Goal: Task Accomplishment & Management: Manage account settings

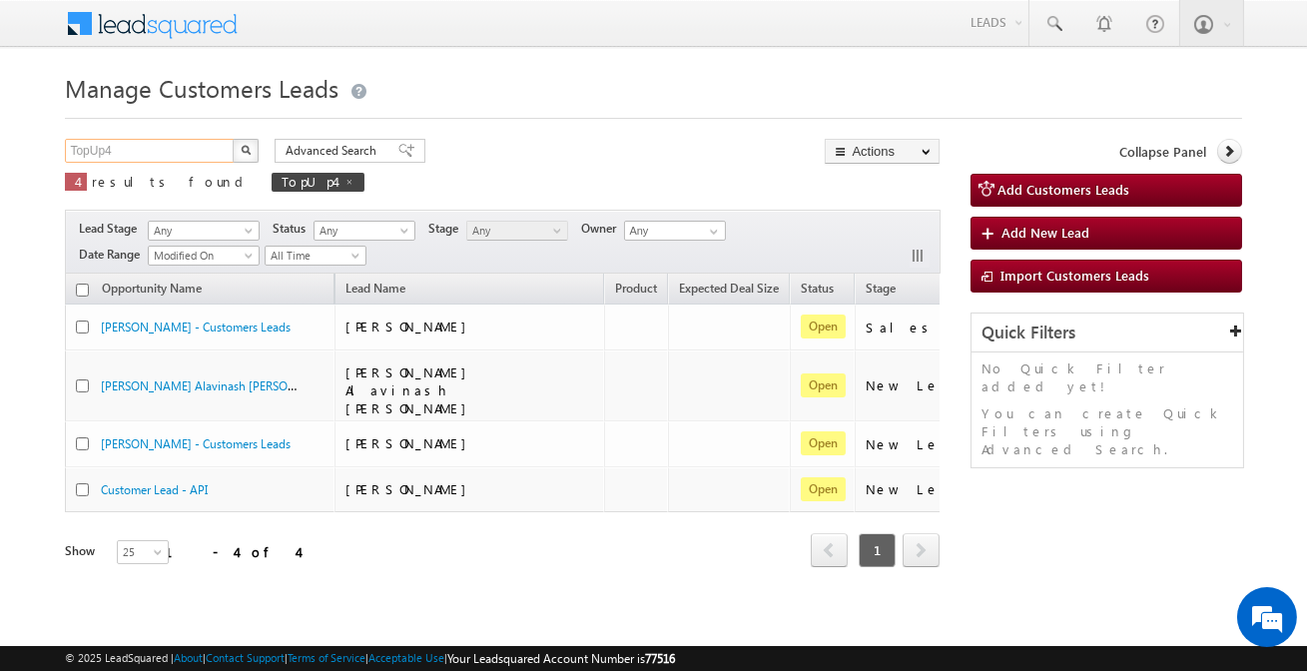
click at [191, 150] on input "TopUp4" at bounding box center [150, 151] width 171 height 24
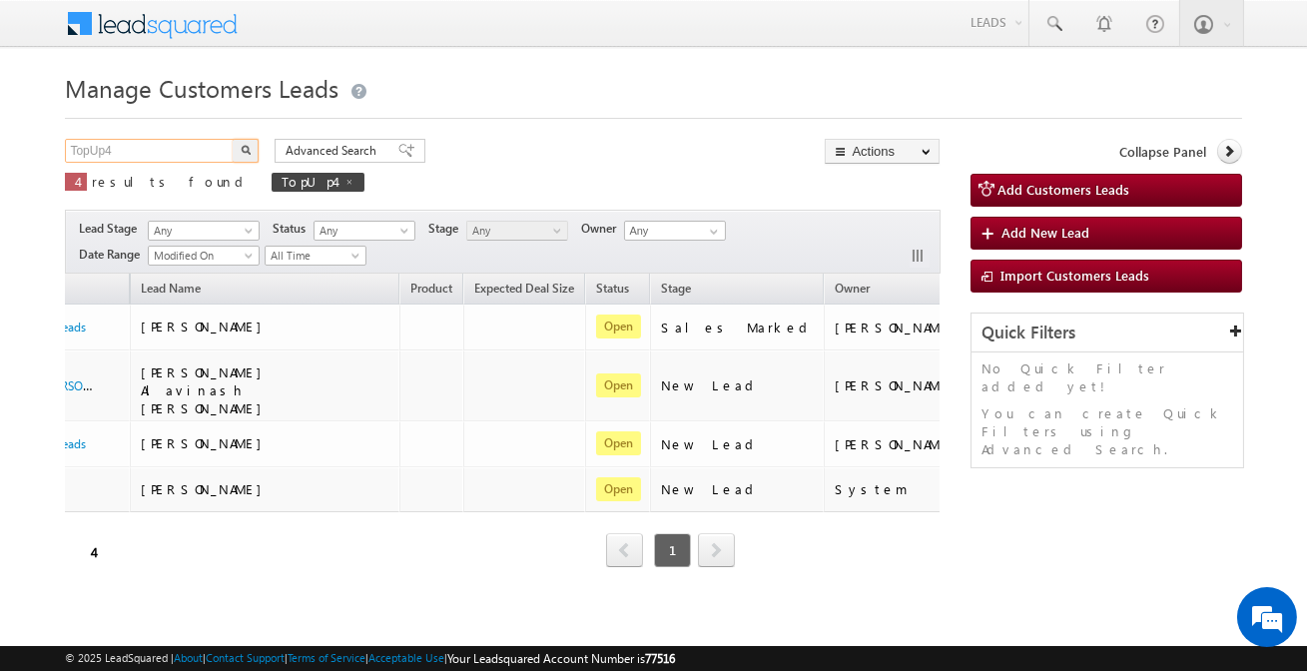
click at [191, 150] on input "TopUp4" at bounding box center [150, 151] width 171 height 24
paste input "875916"
type input "875916"
click at [233, 139] on button "button" at bounding box center [246, 151] width 26 height 24
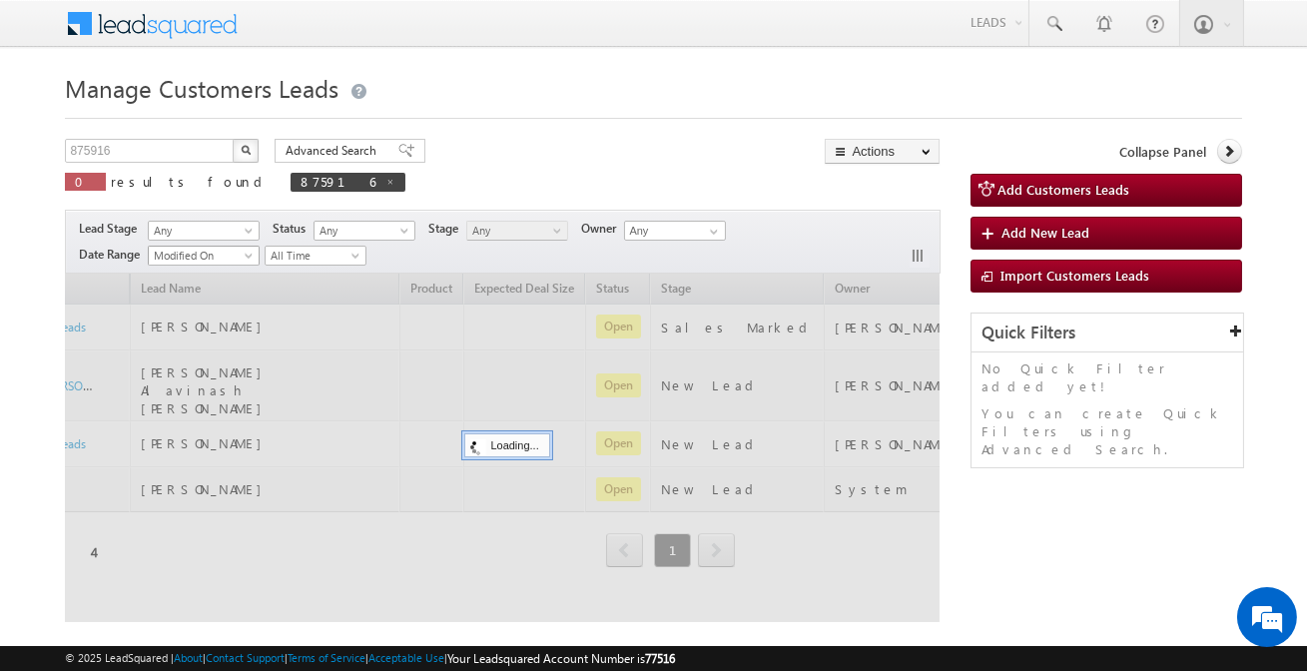
scroll to position [0, 185]
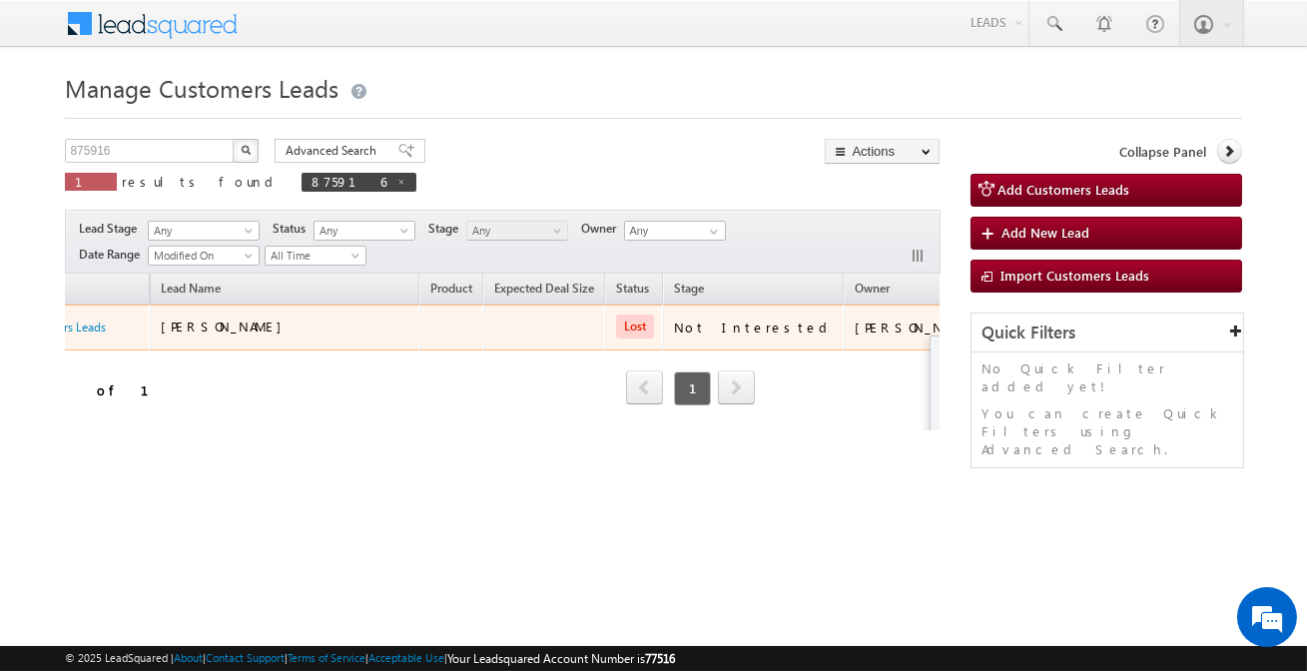
click at [1011, 327] on button "button" at bounding box center [1021, 327] width 20 height 20
click at [931, 352] on link "Edit" at bounding box center [981, 353] width 100 height 24
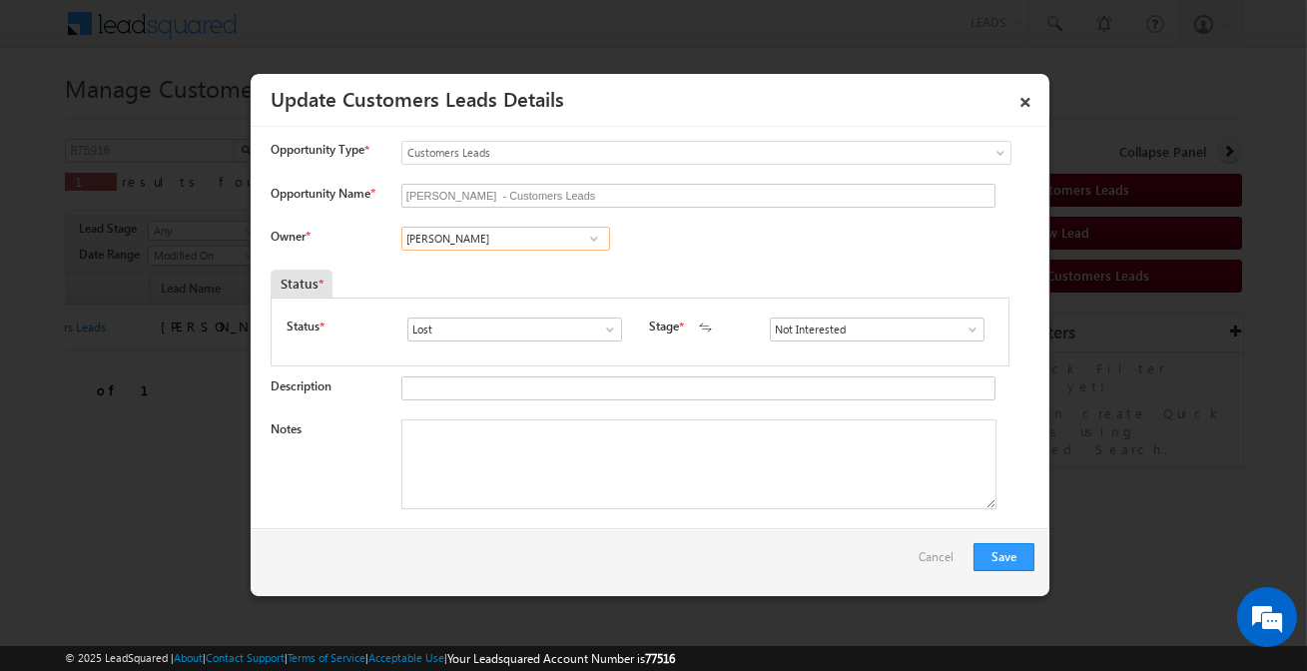
click at [527, 241] on input "Rohit Kumar" at bounding box center [506, 239] width 209 height 24
click at [575, 198] on input "CHANDER SHEKHAR - Customers Leads" at bounding box center [699, 196] width 594 height 24
paste input "text"
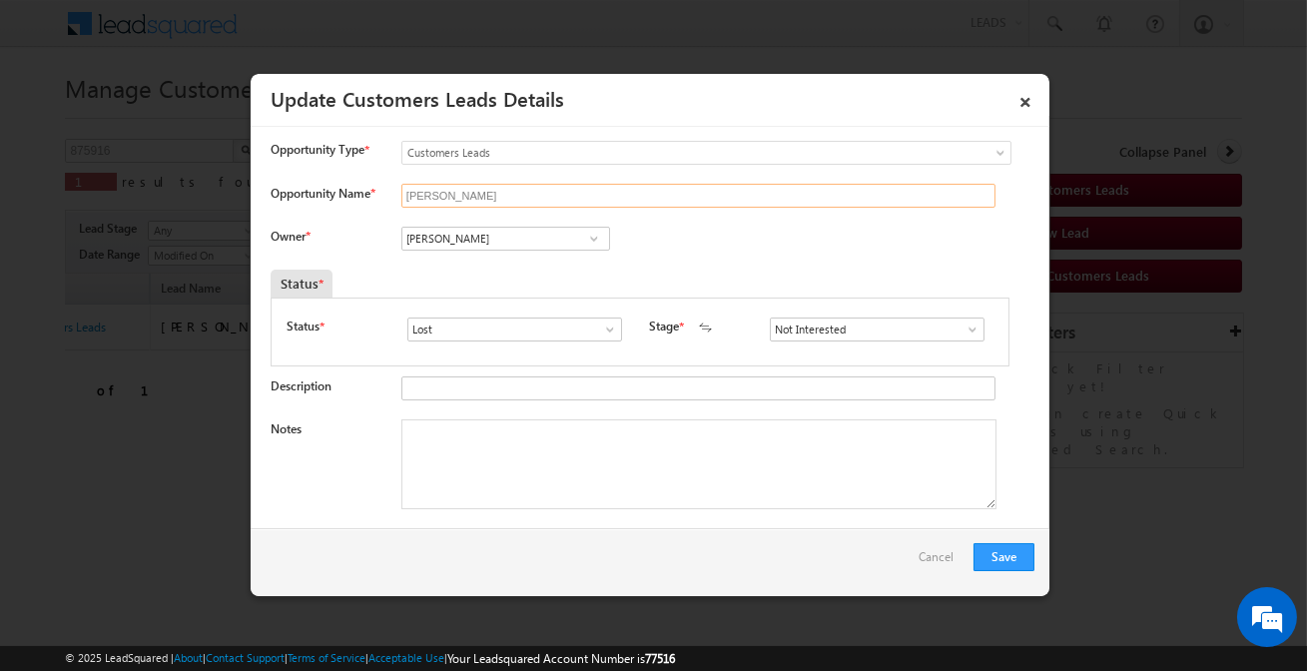
drag, startPoint x: 559, startPoint y: 190, endPoint x: 117, endPoint y: 207, distance: 442.8
click at [117, 207] on body "Menu Affan Khan sitar a3@ks erve." at bounding box center [653, 283] width 1307 height 566
type input "[PERSON_NAME]"
click at [506, 241] on input "Rohit Kumar" at bounding box center [506, 239] width 209 height 24
paste input "[PERSON_NAME]"
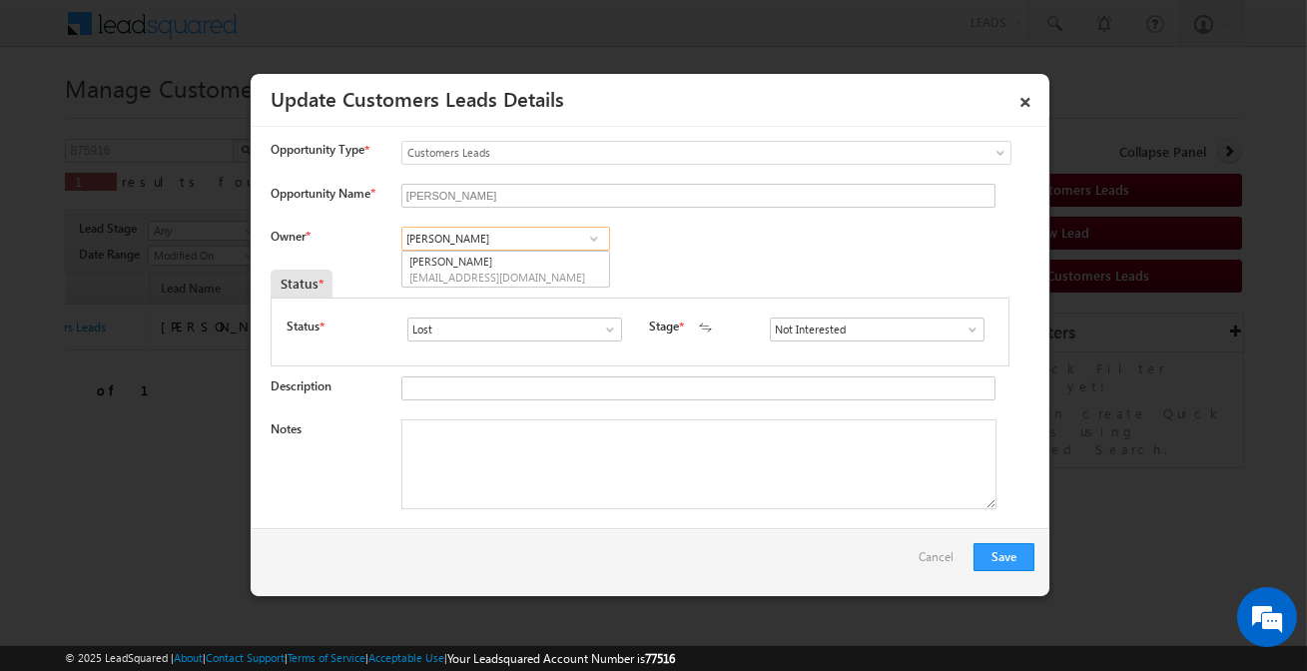
type input "[PERSON_NAME]"
click at [586, 332] on input "Lost" at bounding box center [515, 330] width 215 height 24
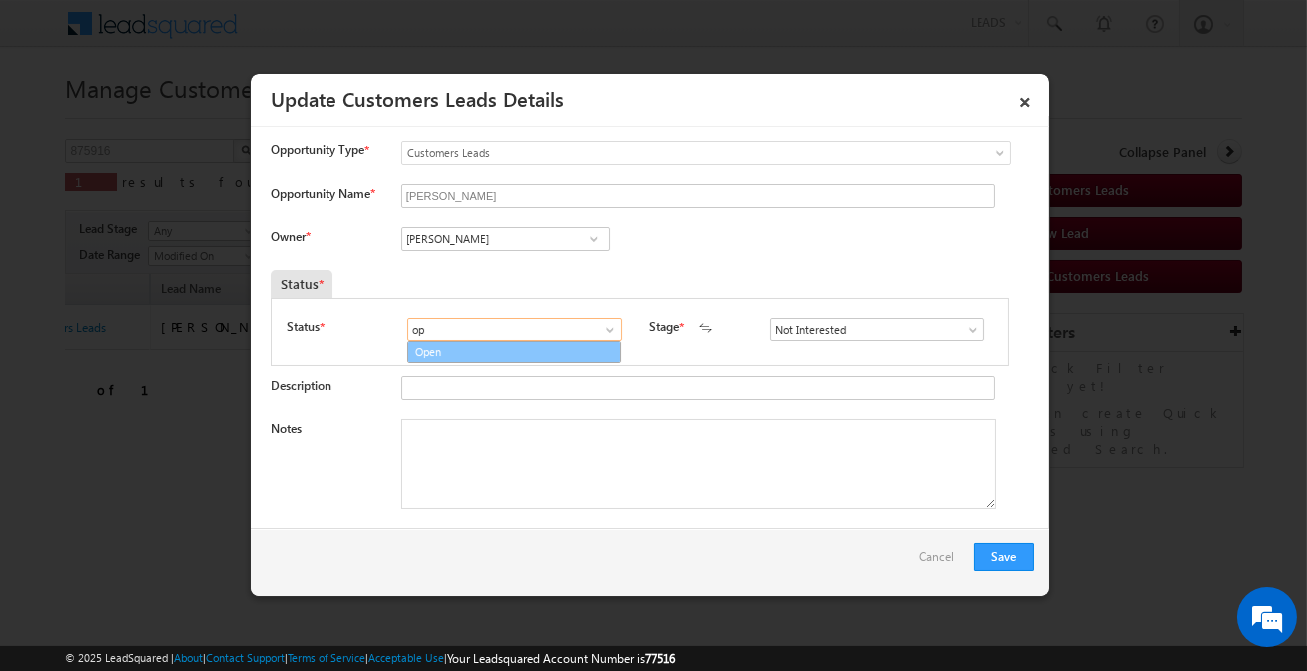
click at [533, 360] on link "Open" at bounding box center [515, 353] width 214 height 23
type input "Open"
click at [822, 335] on input at bounding box center [877, 330] width 215 height 24
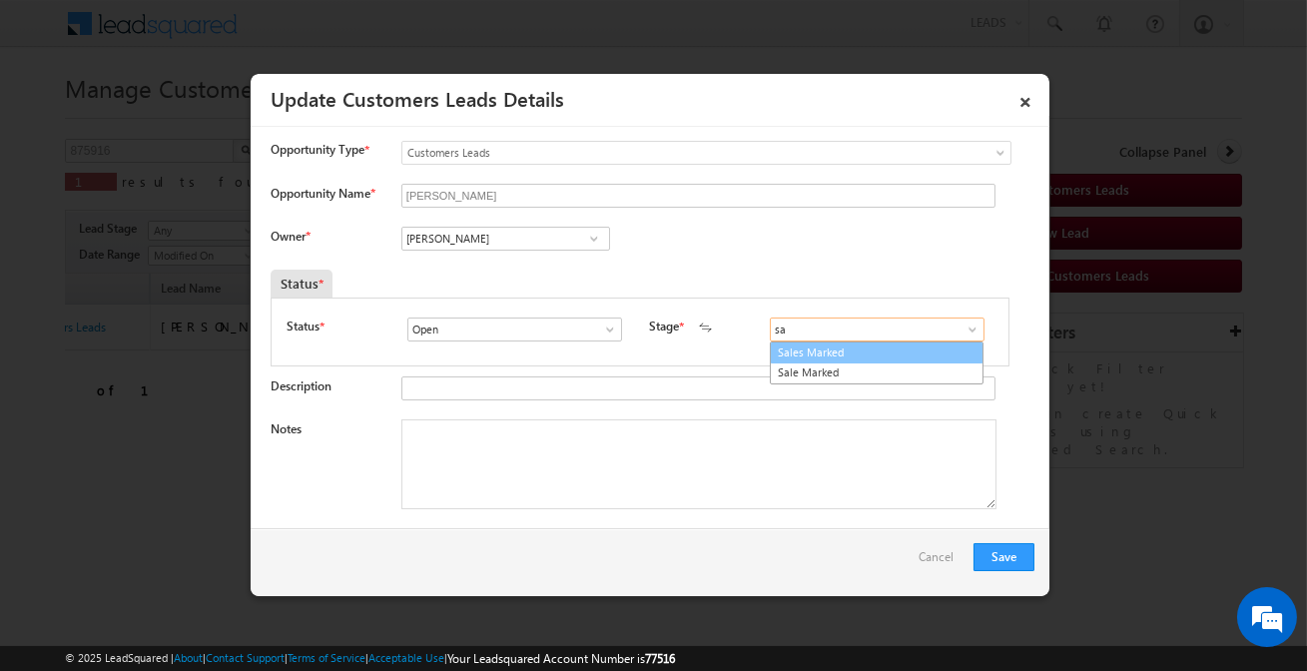
click at [818, 347] on link "Sales Marked" at bounding box center [877, 353] width 214 height 23
type input "Sales Marked"
click at [729, 448] on textarea "Notes" at bounding box center [699, 465] width 595 height 90
paste textarea "Punit Bhati / P+C / Customer required 5 lakh he is auto driver income 45k / P+C…"
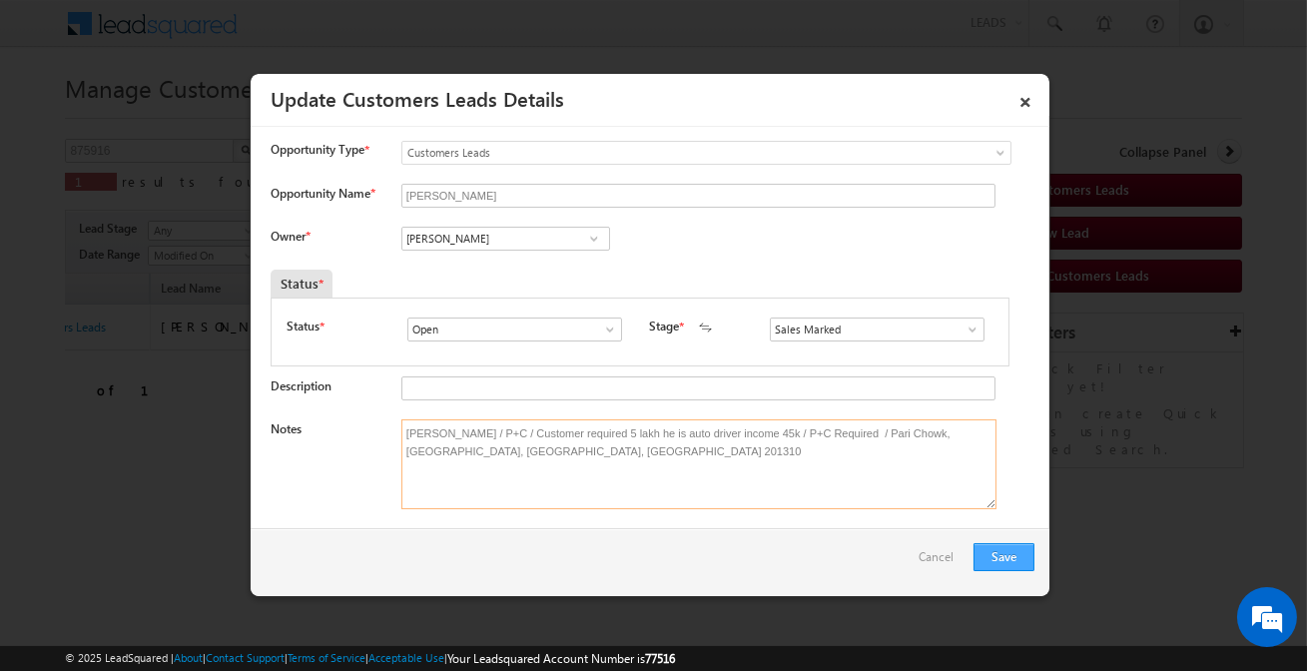
type textarea "Punit Bhati / P+C / Customer required 5 lakh he is auto driver income 45k / P+C…"
click at [998, 548] on button "Save" at bounding box center [1004, 557] width 61 height 28
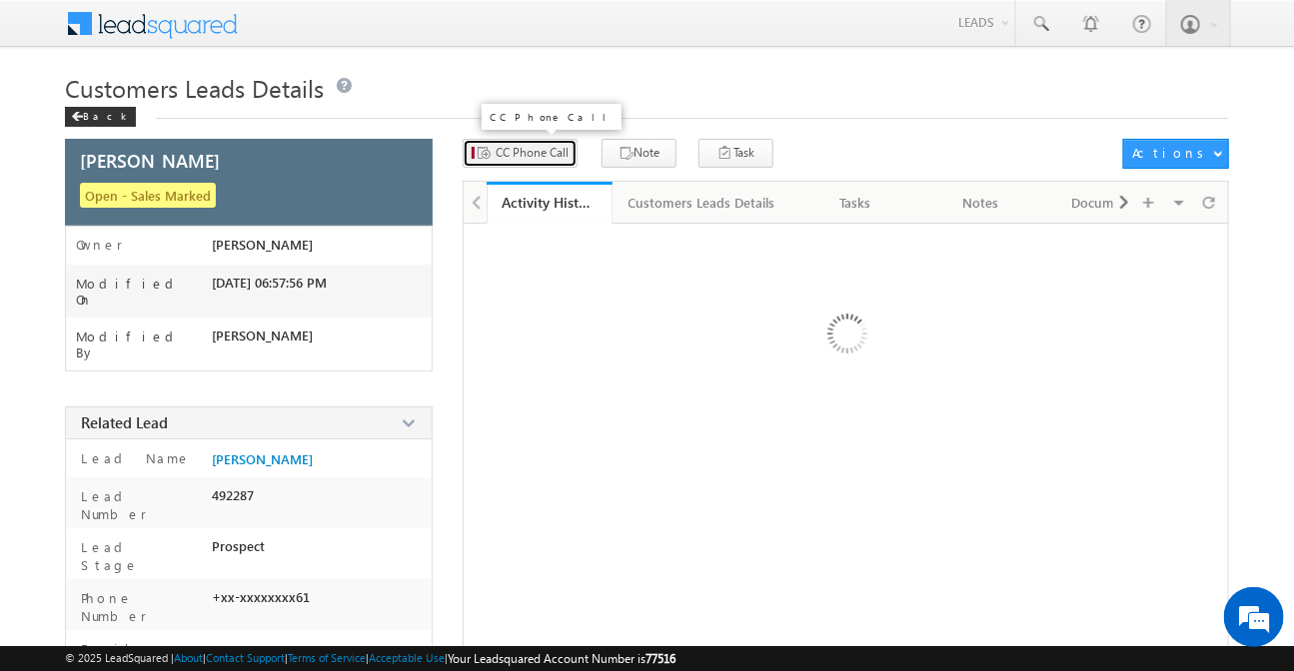
click at [486, 150] on icon "button" at bounding box center [482, 154] width 16 height 19
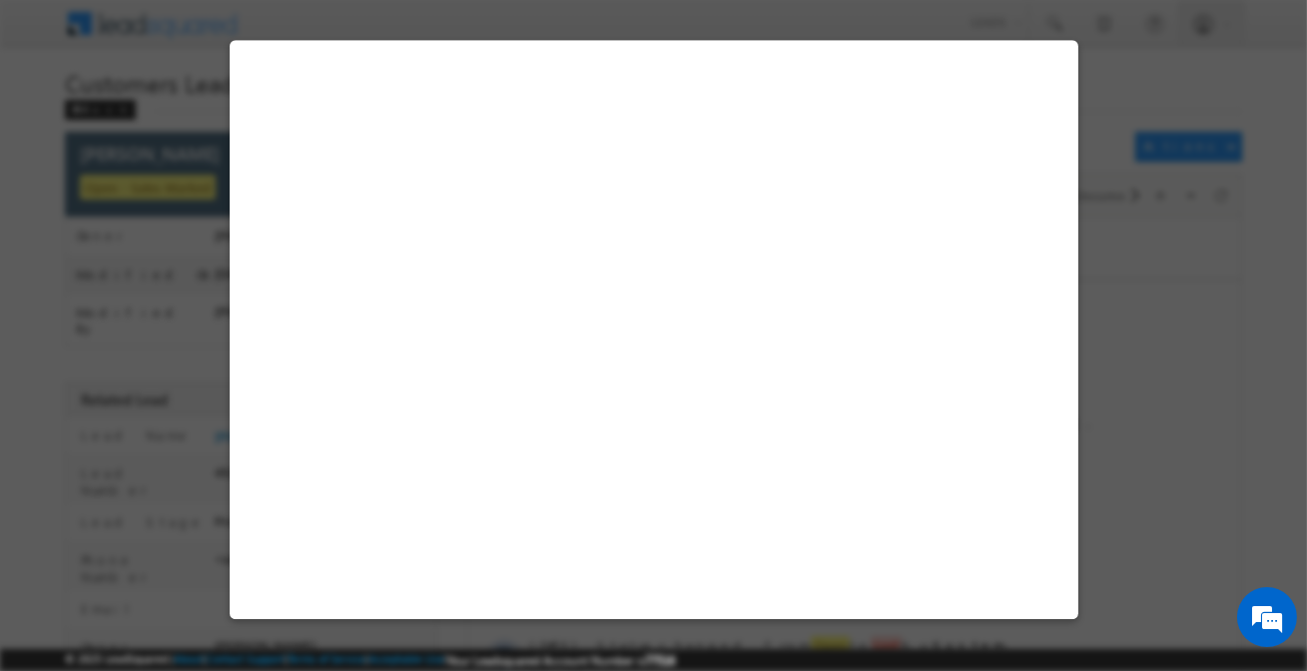
select select "[GEOGRAPHIC_DATA]"
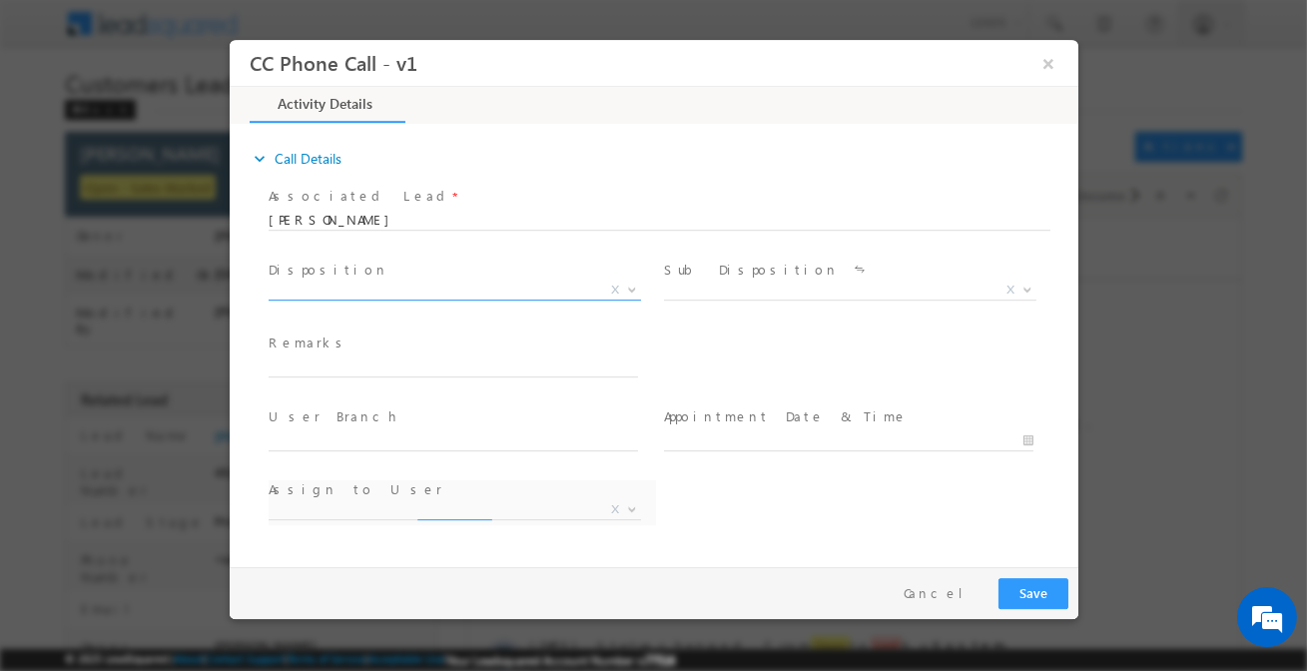
click at [414, 296] on span "X" at bounding box center [454, 291] width 373 height 20
select select "[PERSON_NAME][EMAIL_ADDRESS][DOMAIN_NAME]"
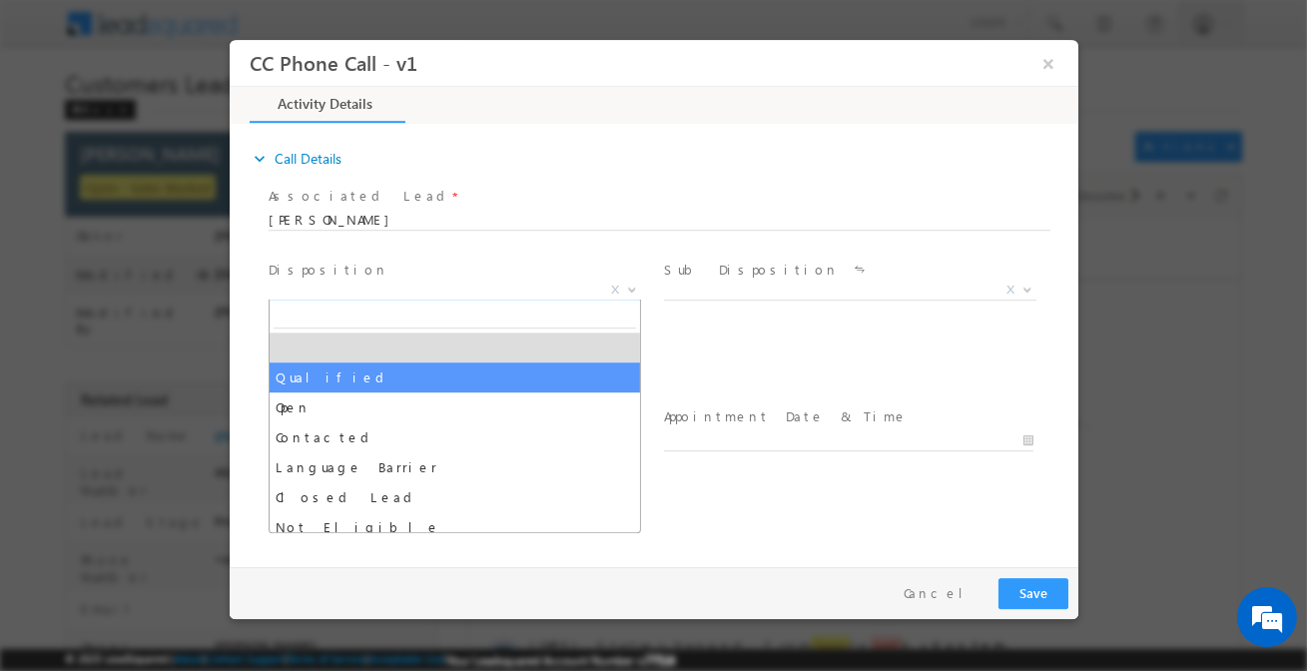
drag, startPoint x: 412, startPoint y: 376, endPoint x: 503, endPoint y: 333, distance: 101.4
select select "Qualified"
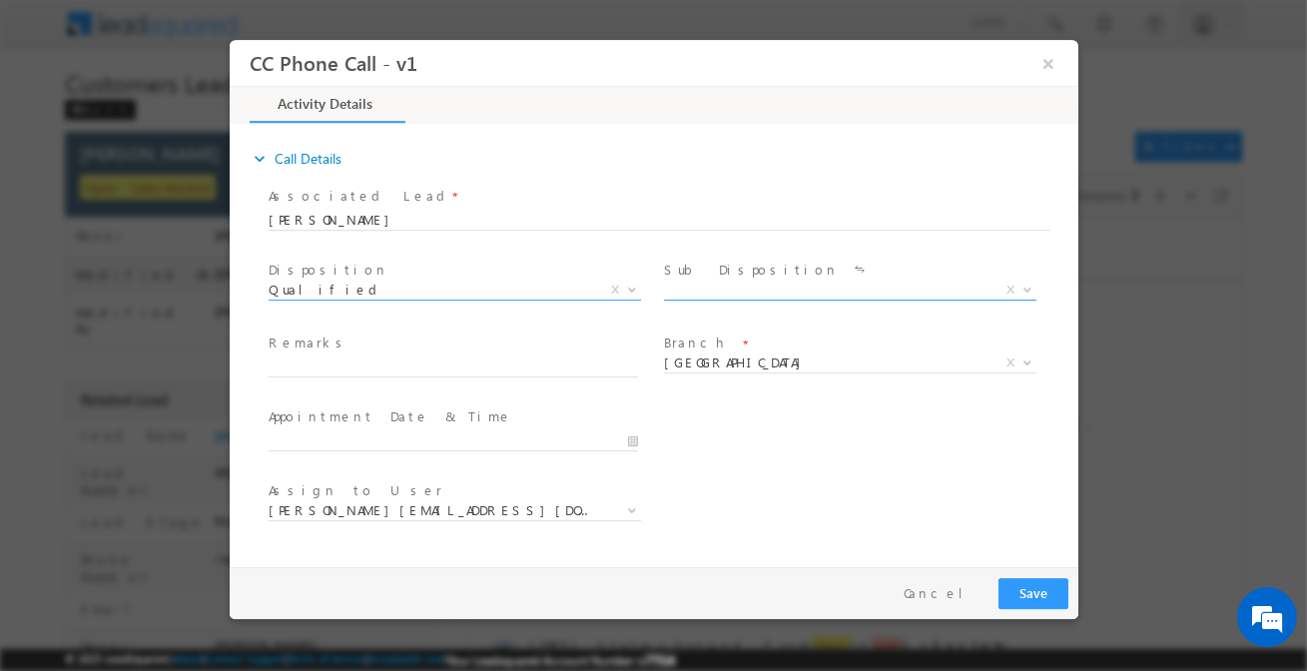
click at [710, 291] on span "X" at bounding box center [849, 291] width 373 height 20
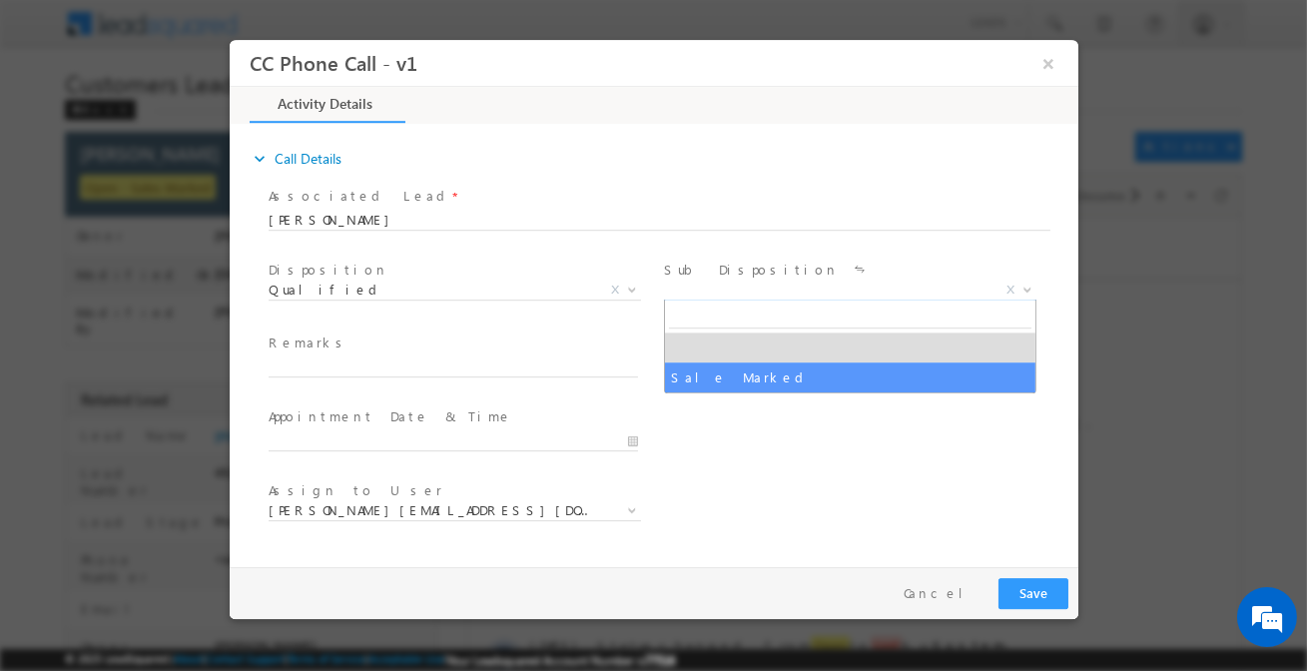
select select "Sale Marked"
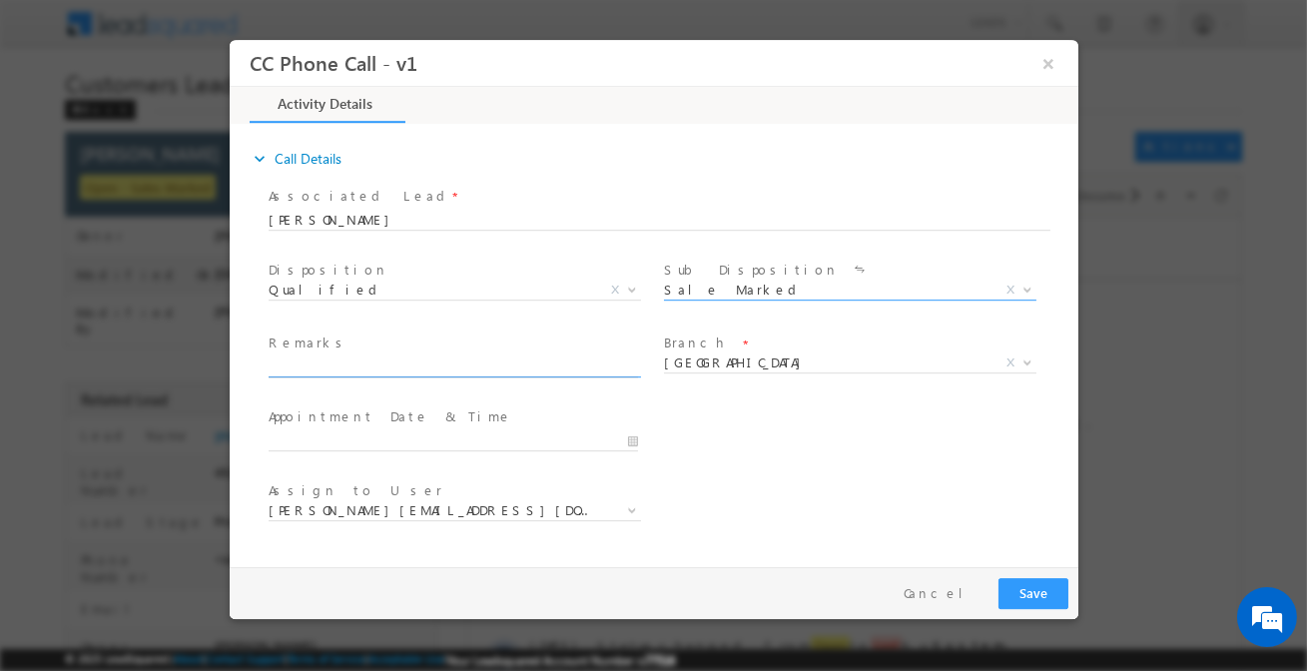
paste input "Punit Bhati / P+C / Customer required 5 lakh he is auto driver income 45k / P+C…"
drag, startPoint x: 582, startPoint y: 367, endPoint x: 600, endPoint y: 373, distance: 19.0
click at [582, 368] on input "Punit Bhati / P+C / Customer required 5 lakh he is auto driver income 45k / P+C…" at bounding box center [453, 368] width 370 height 20
type input "Punit Bhati / P+C / Customer required 5 lakh he is auto driver income 45k / P+C…"
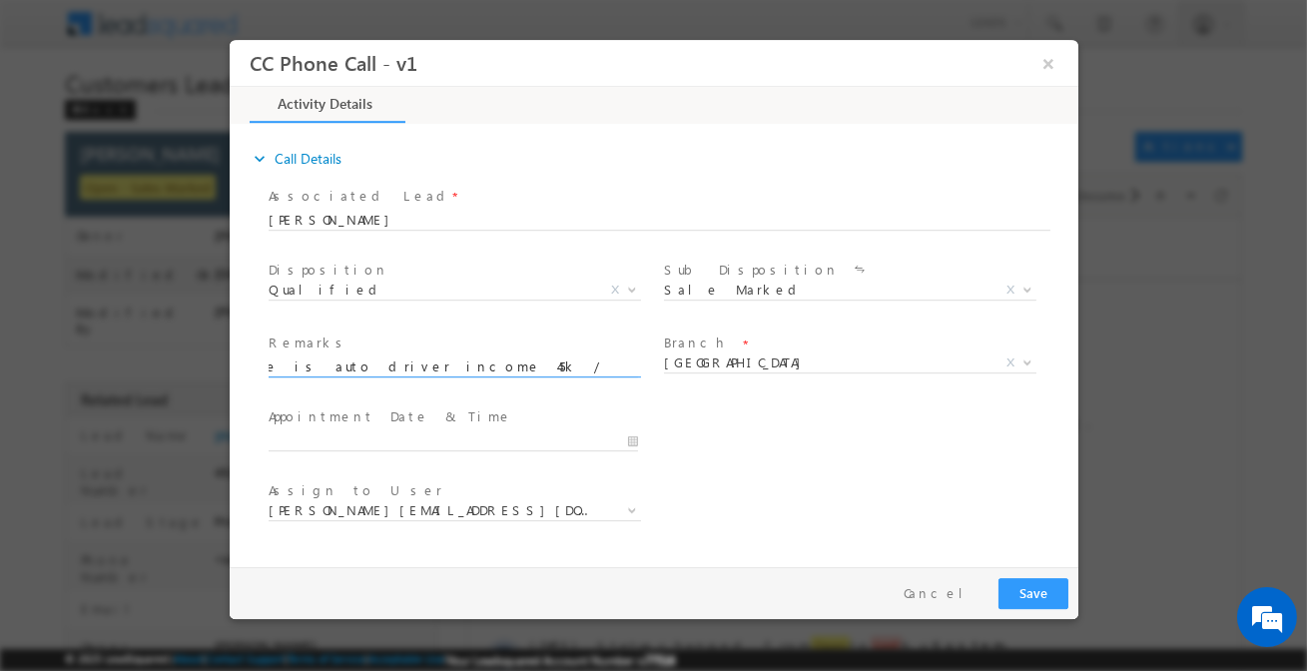
click at [764, 367] on span "Dehradun" at bounding box center [825, 363] width 325 height 18
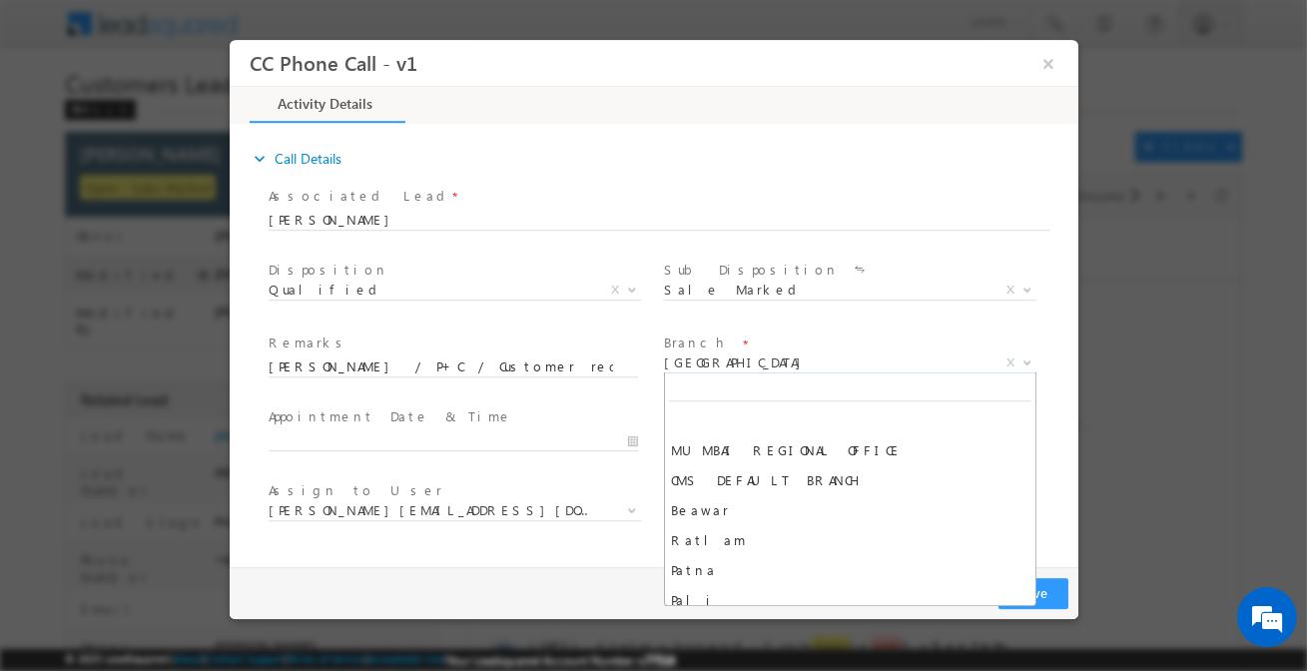
scroll to position [0, 0]
click at [764, 367] on span "Dehradun" at bounding box center [825, 363] width 325 height 18
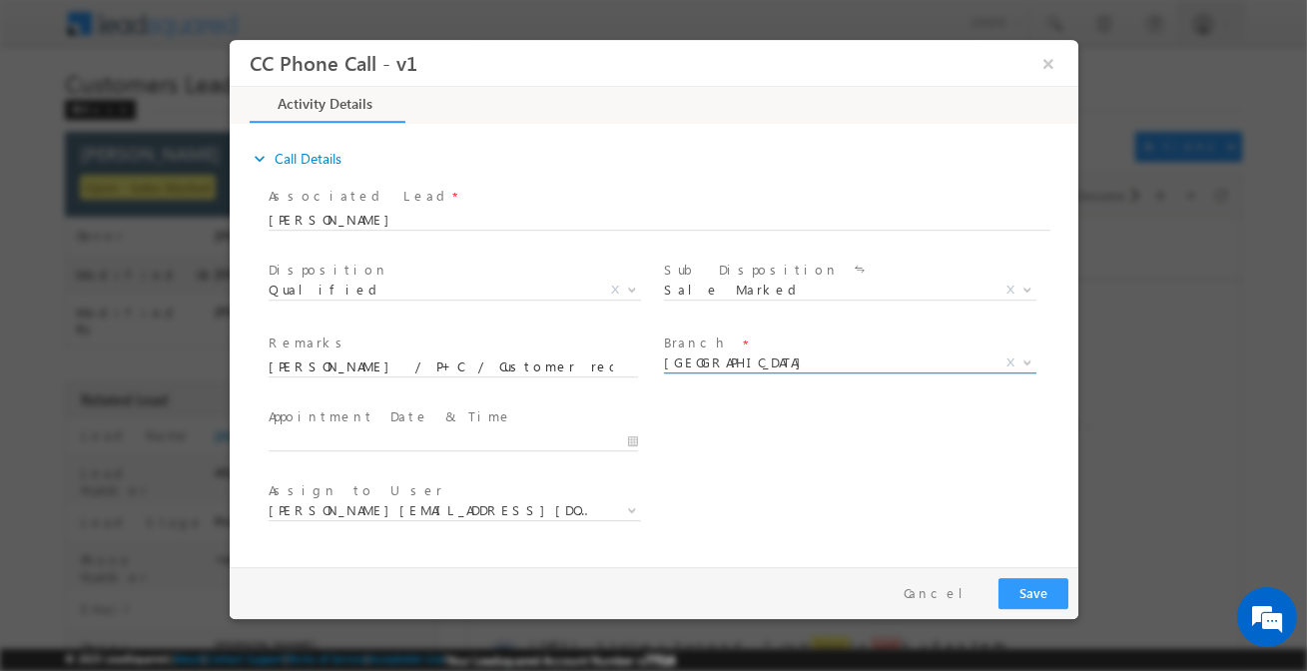
click at [764, 367] on span "Dehradun" at bounding box center [825, 363] width 325 height 18
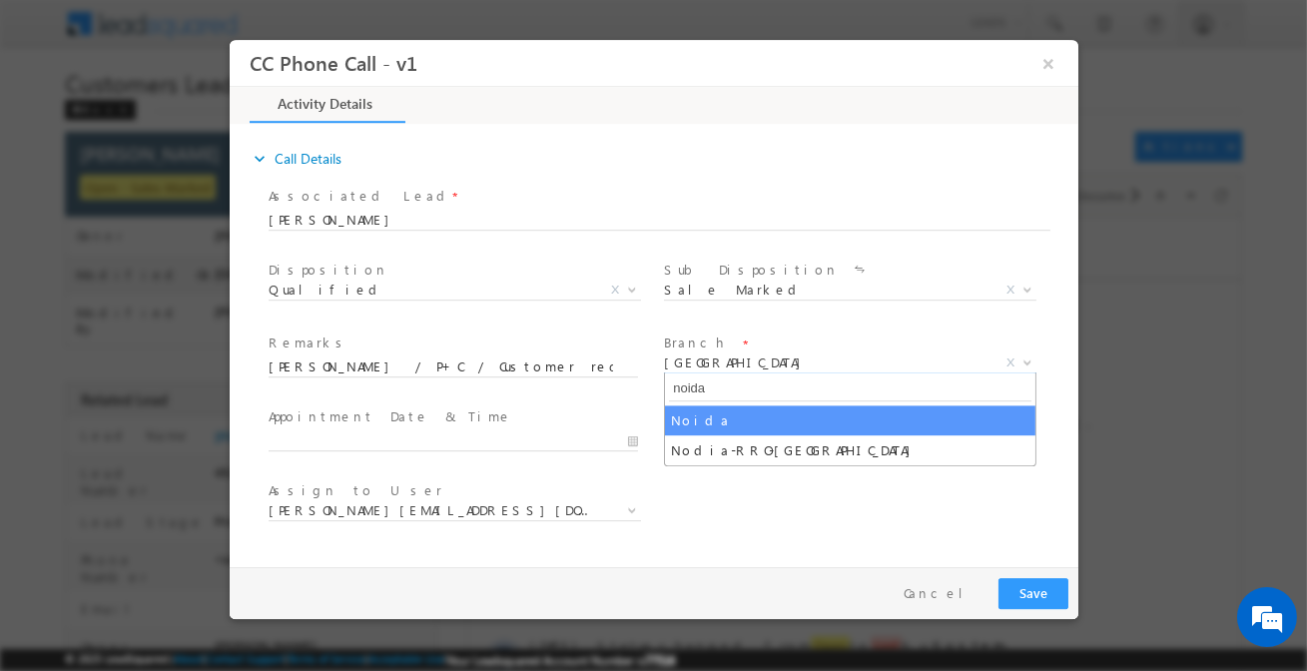
type input "noida"
select select "Noida"
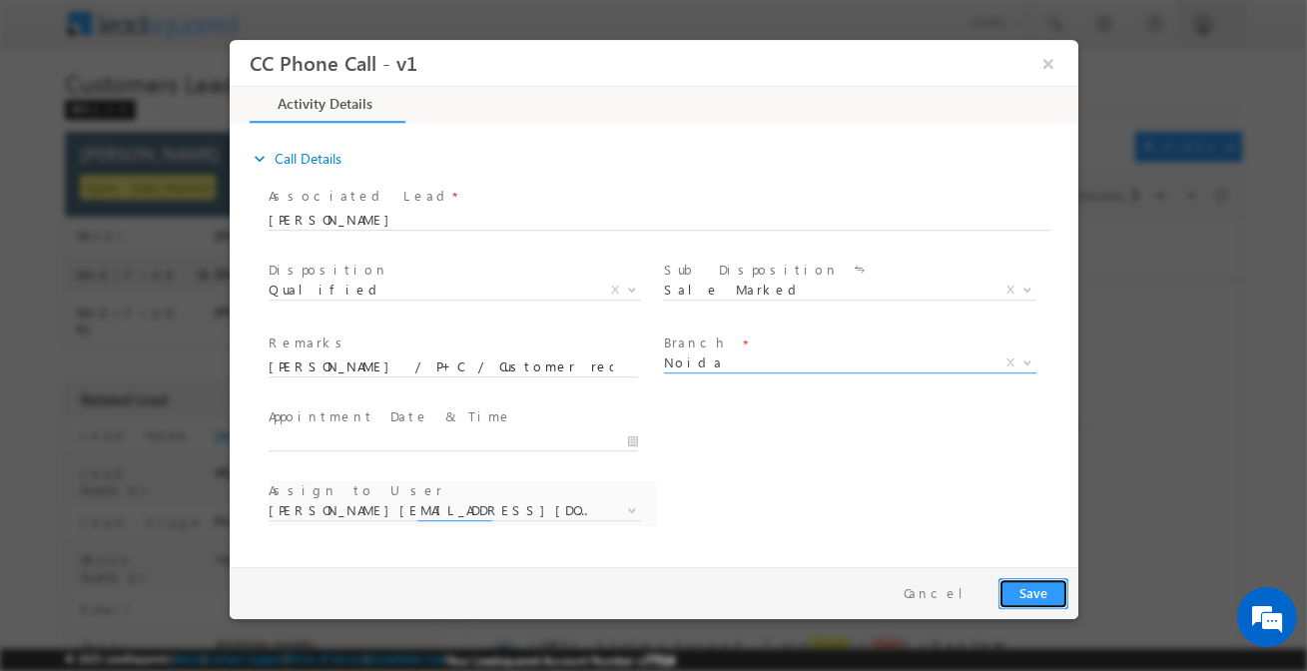
select select "akash.kumar1@sgrlimited.in"
click at [1046, 608] on button "Save" at bounding box center [1033, 593] width 70 height 31
